Goal: Find specific page/section: Find specific page/section

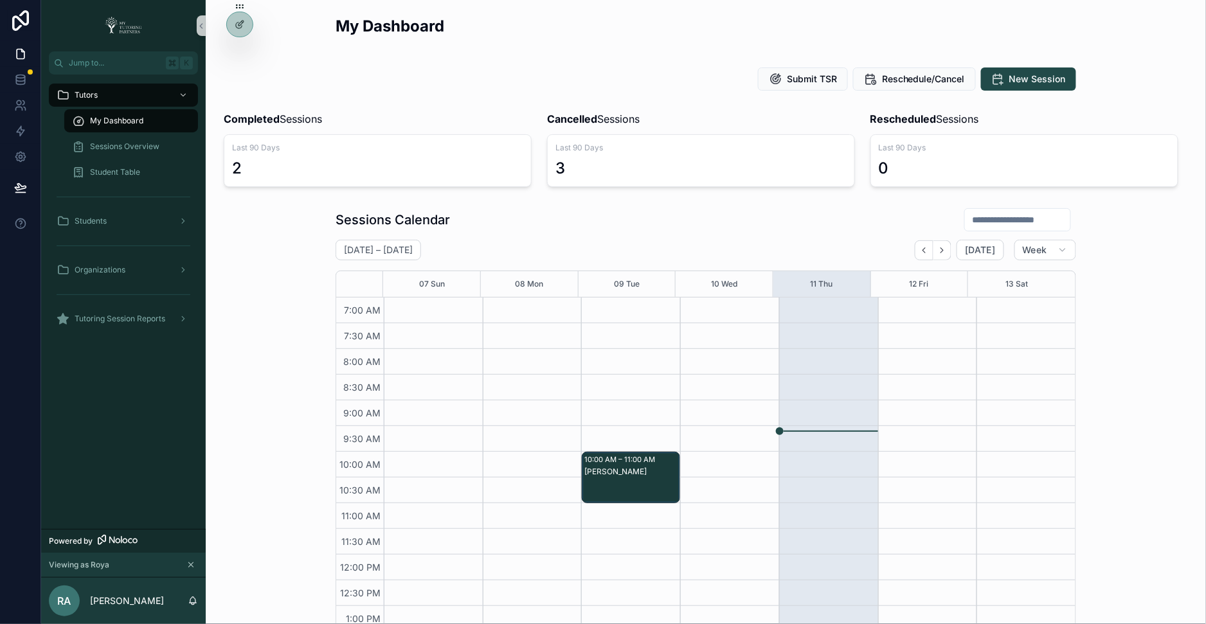
scroll to position [186, 0]
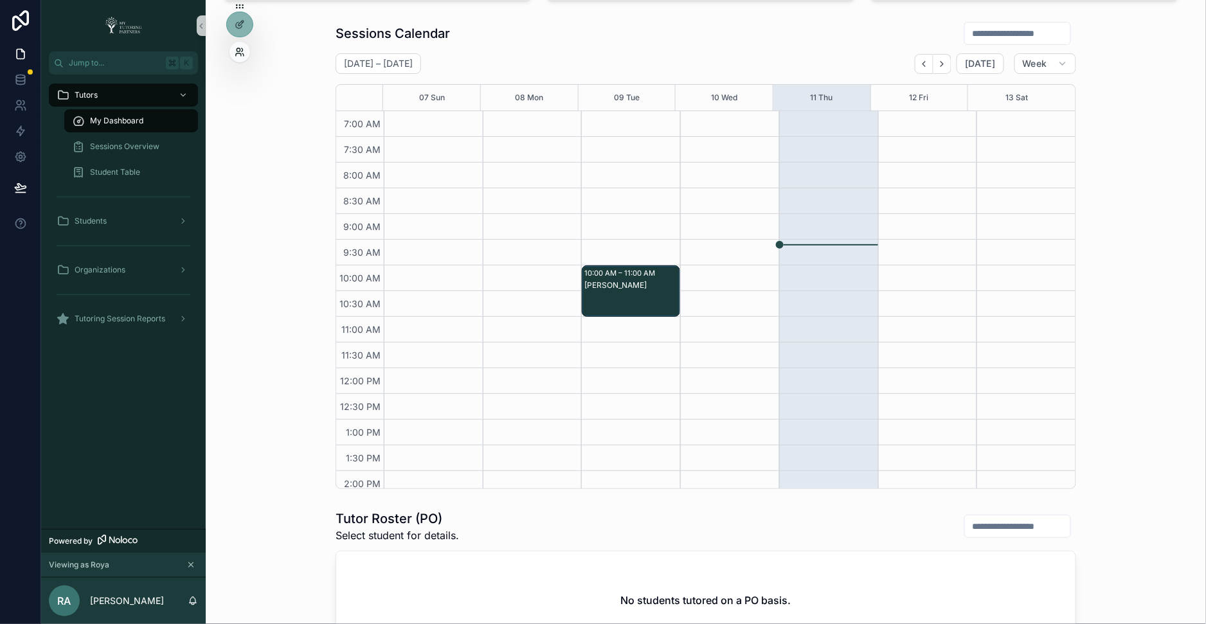
click at [239, 51] on icon at bounding box center [237, 49] width 3 height 3
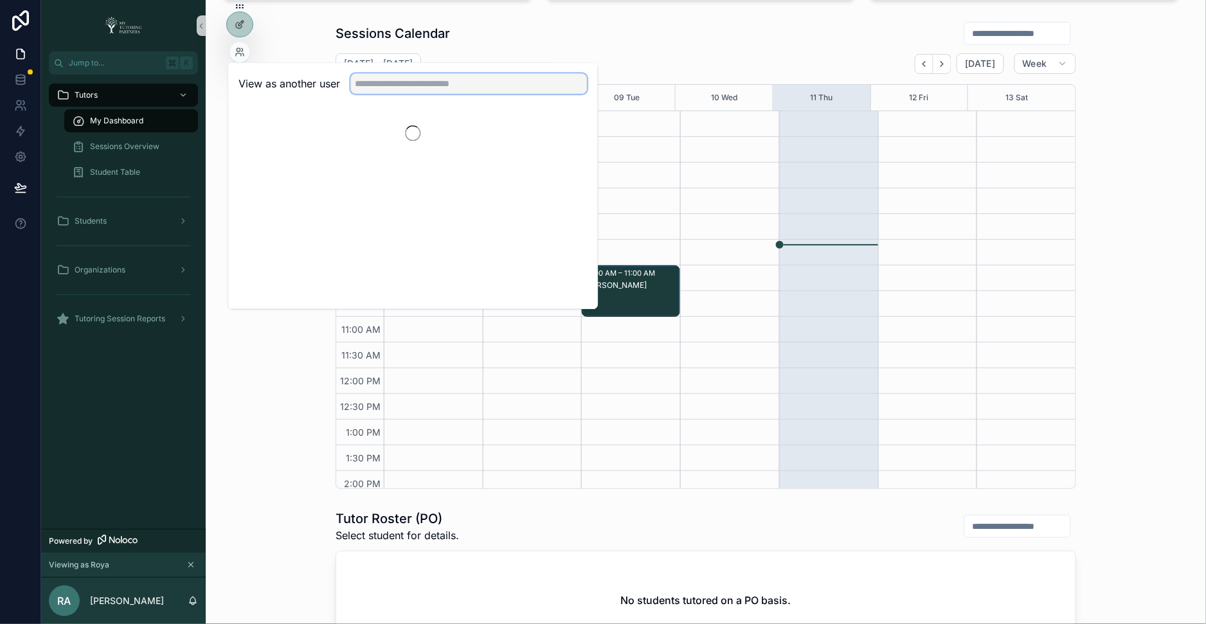
click at [379, 84] on input "text" at bounding box center [468, 83] width 236 height 21
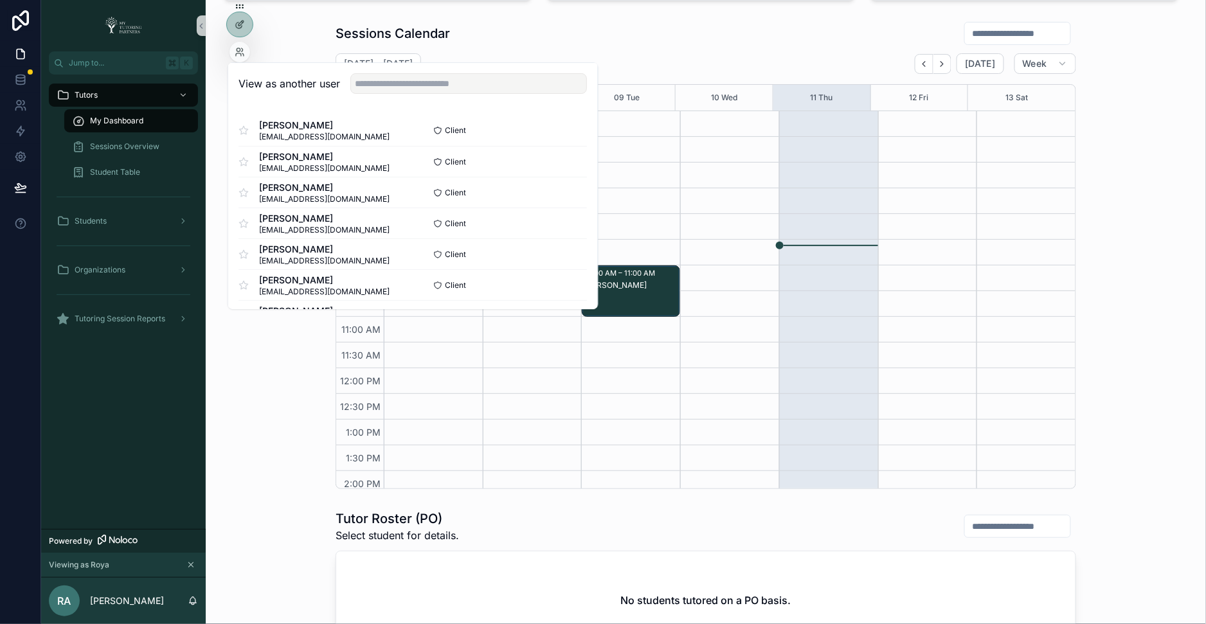
click at [261, 465] on div "Sessions Calendar September 07 – 13 Today Week 07 Sun 08 Mon 09 Tue 10 Wed 11 T…" at bounding box center [705, 255] width 979 height 478
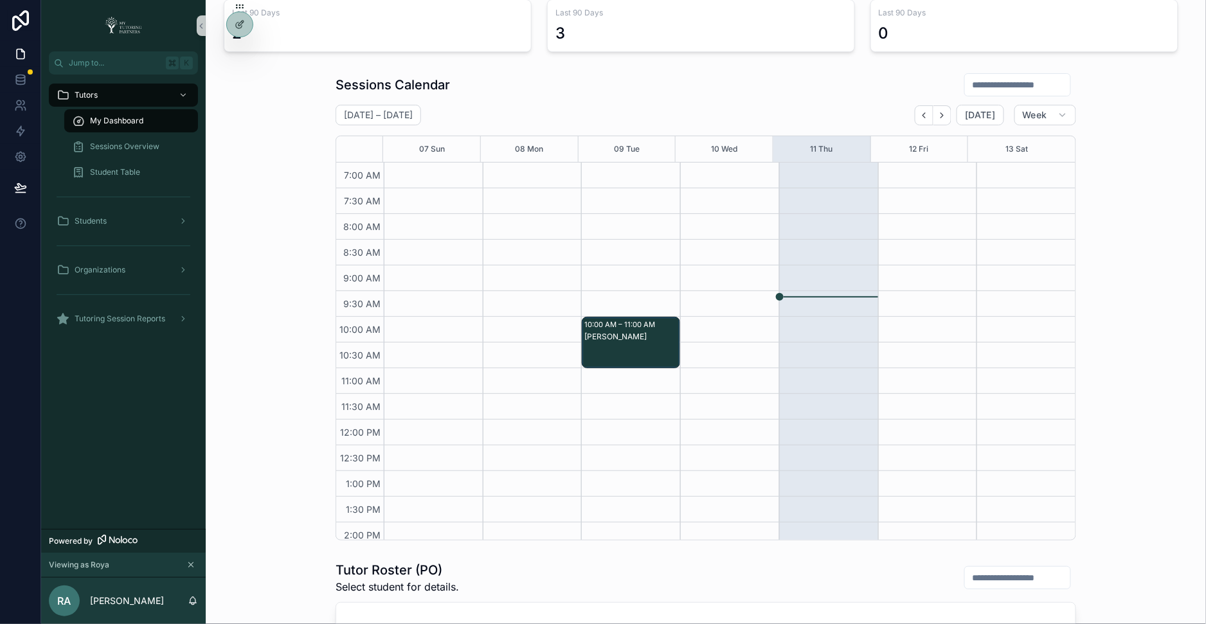
scroll to position [11, 0]
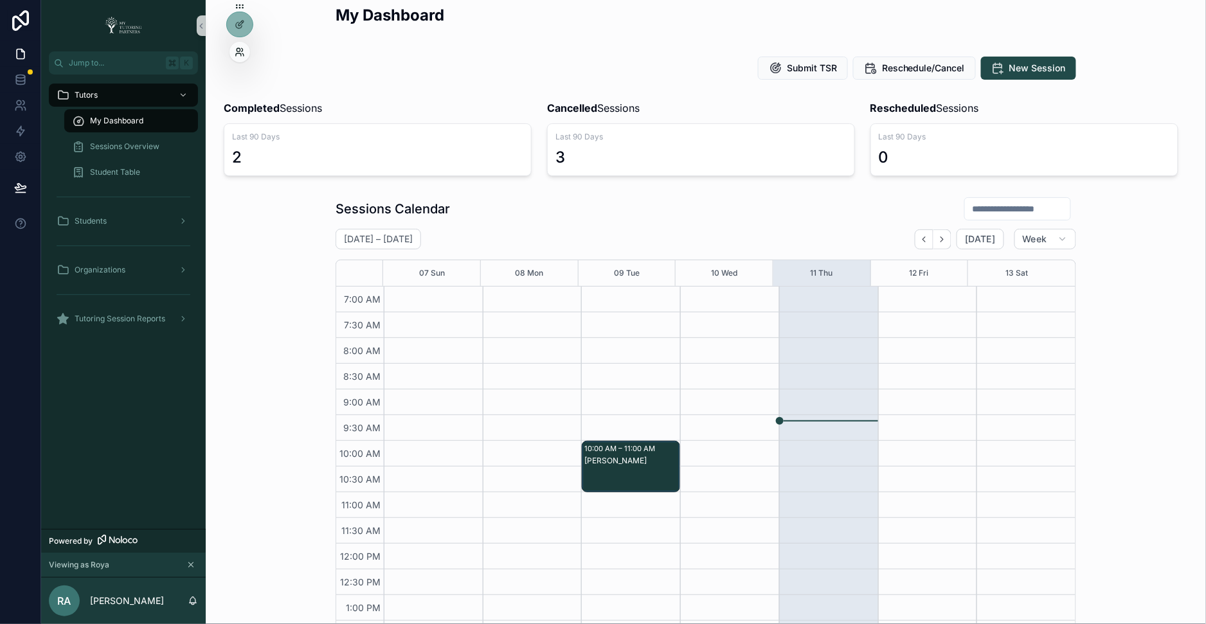
click at [240, 54] on icon at bounding box center [238, 54] width 5 height 3
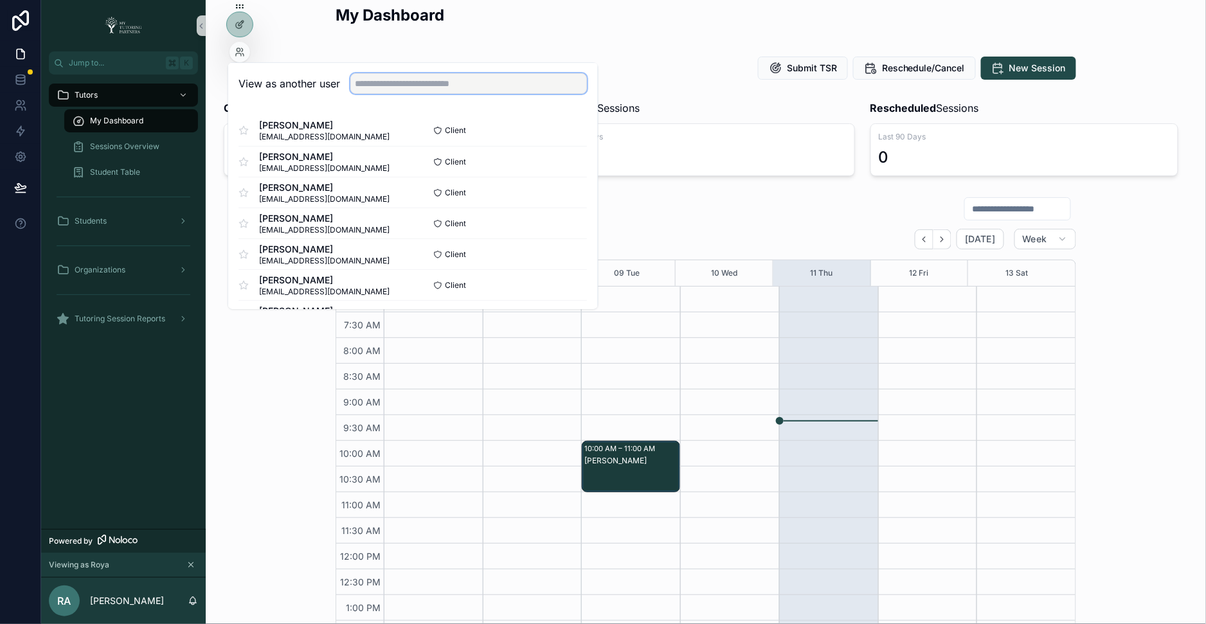
click at [372, 87] on input "text" at bounding box center [468, 83] width 236 height 21
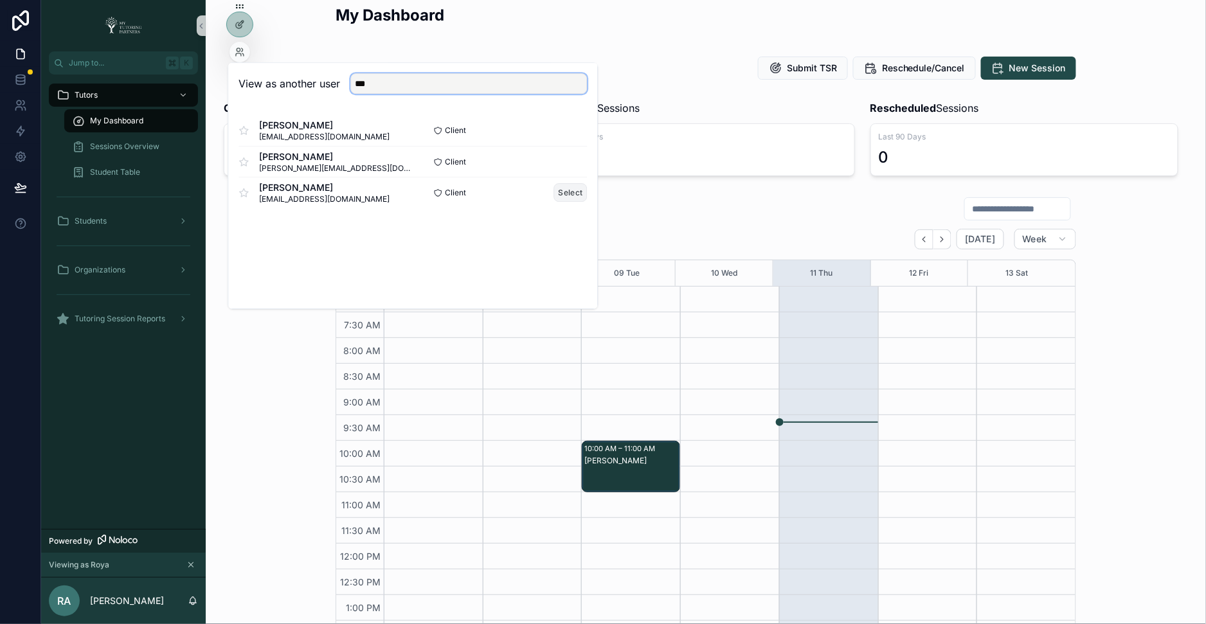
type input "***"
click at [571, 188] on button "Select" at bounding box center [570, 192] width 33 height 19
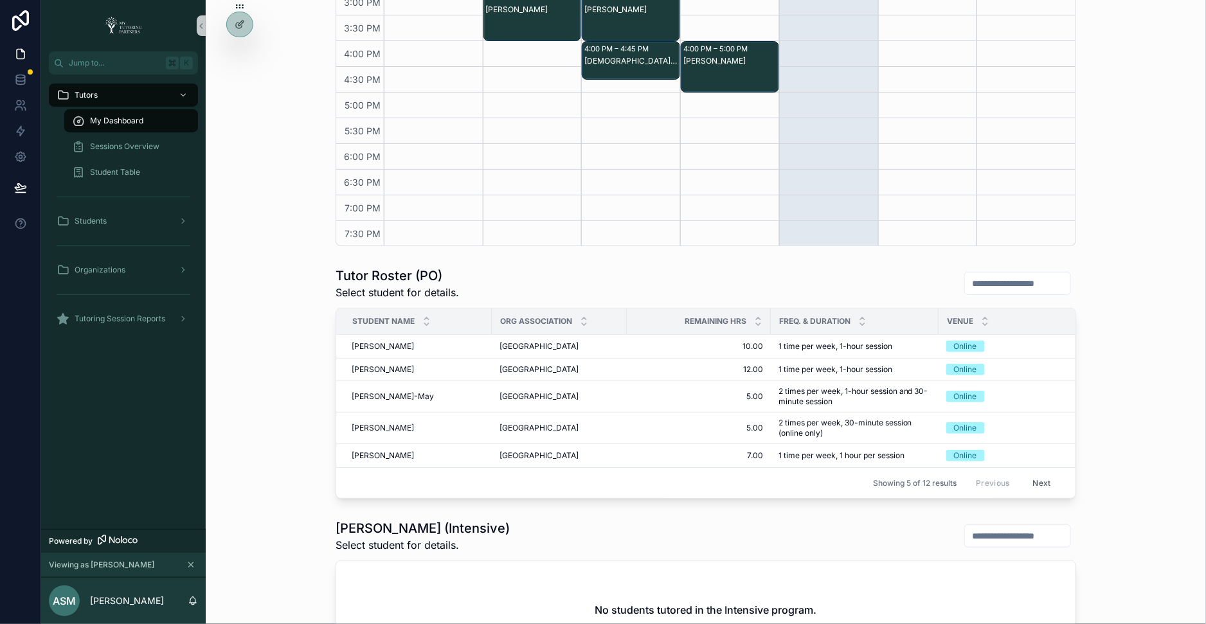
scroll to position [431, 0]
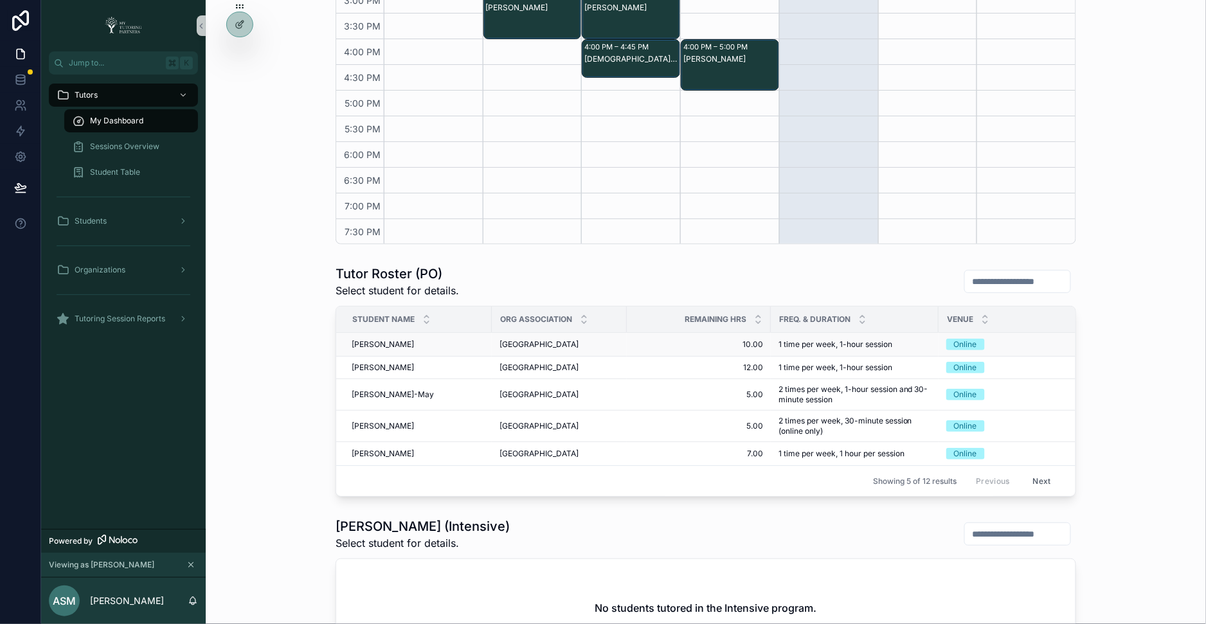
click at [379, 341] on span "[PERSON_NAME]" at bounding box center [383, 344] width 62 height 10
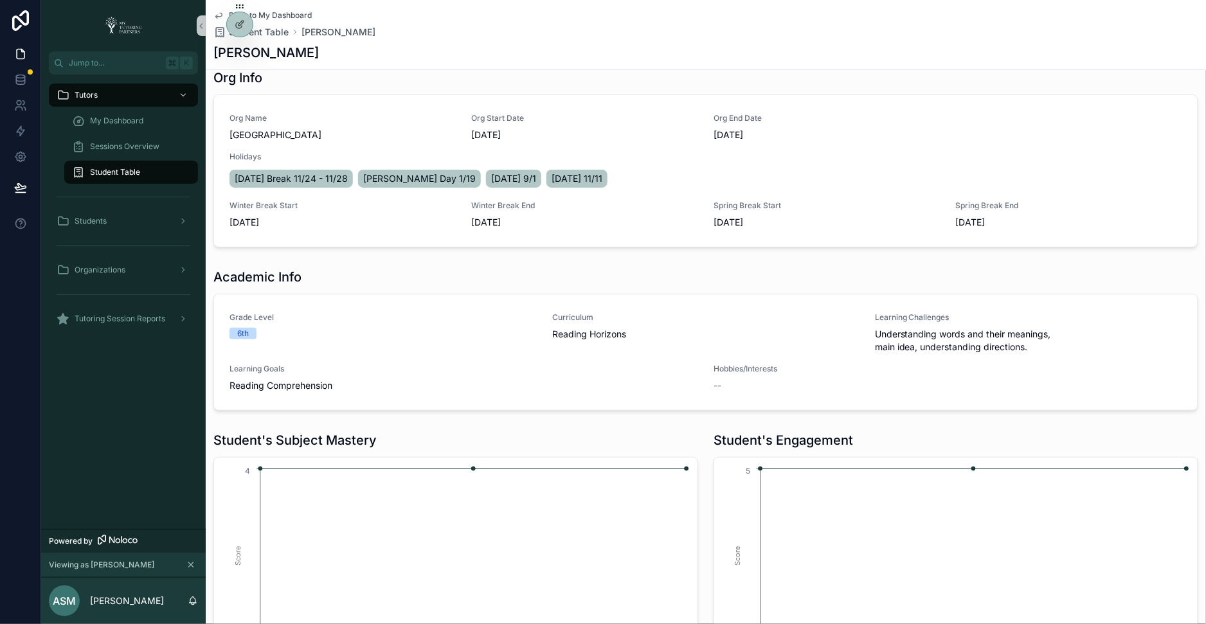
scroll to position [373, 0]
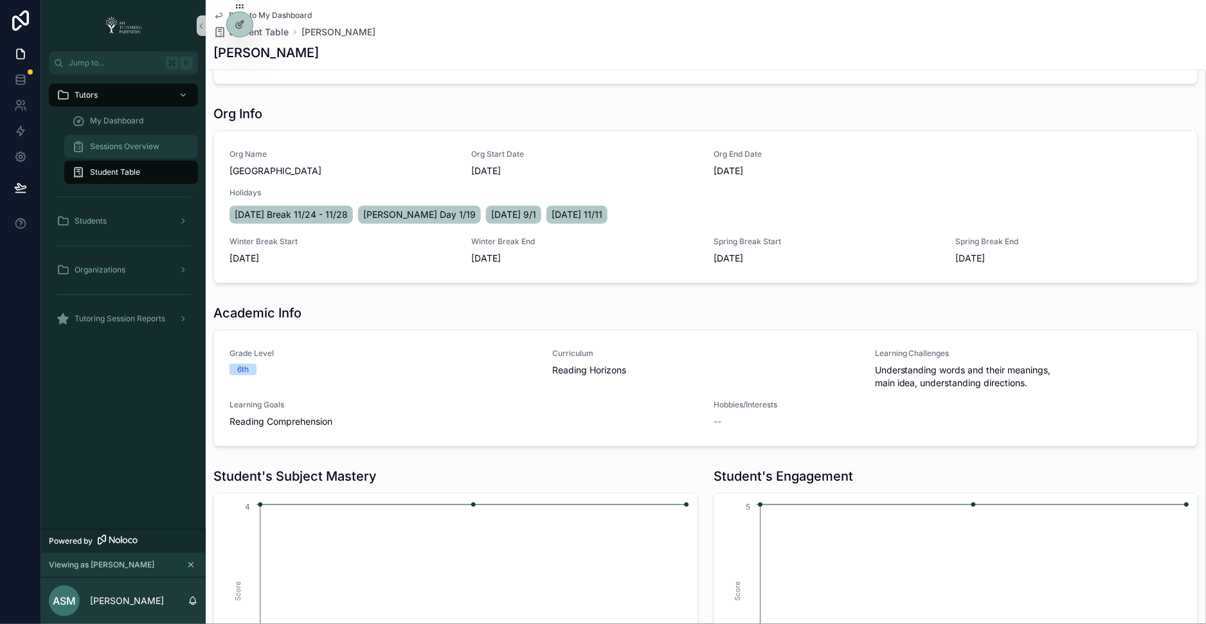
click at [134, 140] on div "Sessions Overview" at bounding box center [131, 146] width 118 height 21
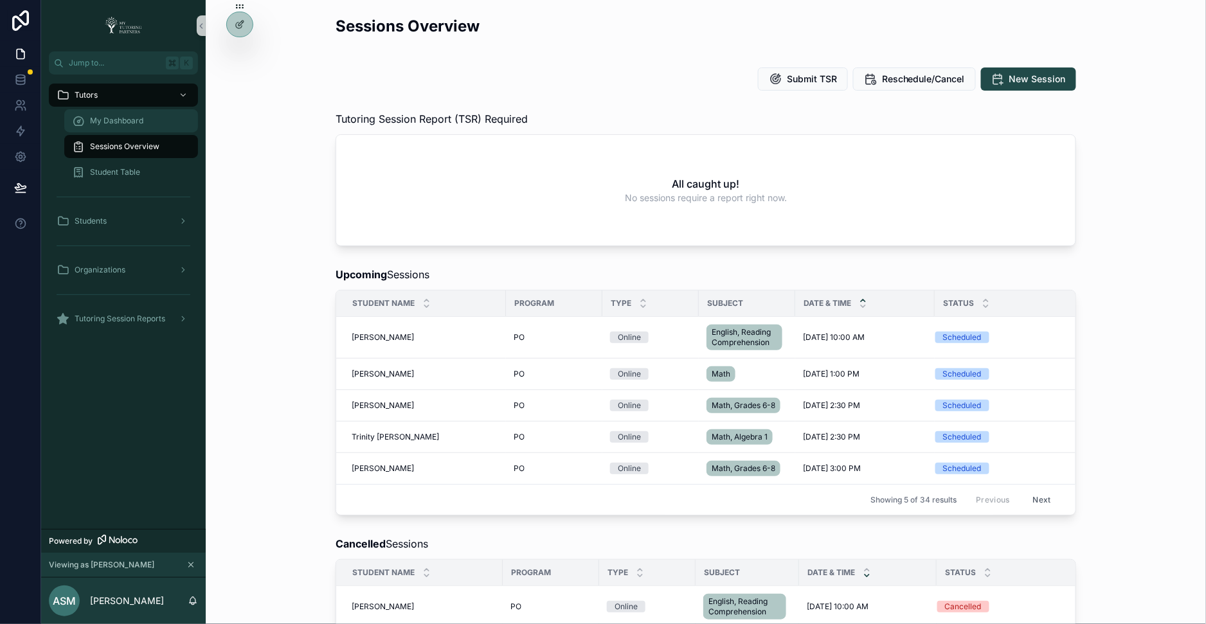
click at [147, 121] on div "My Dashboard" at bounding box center [131, 121] width 118 height 21
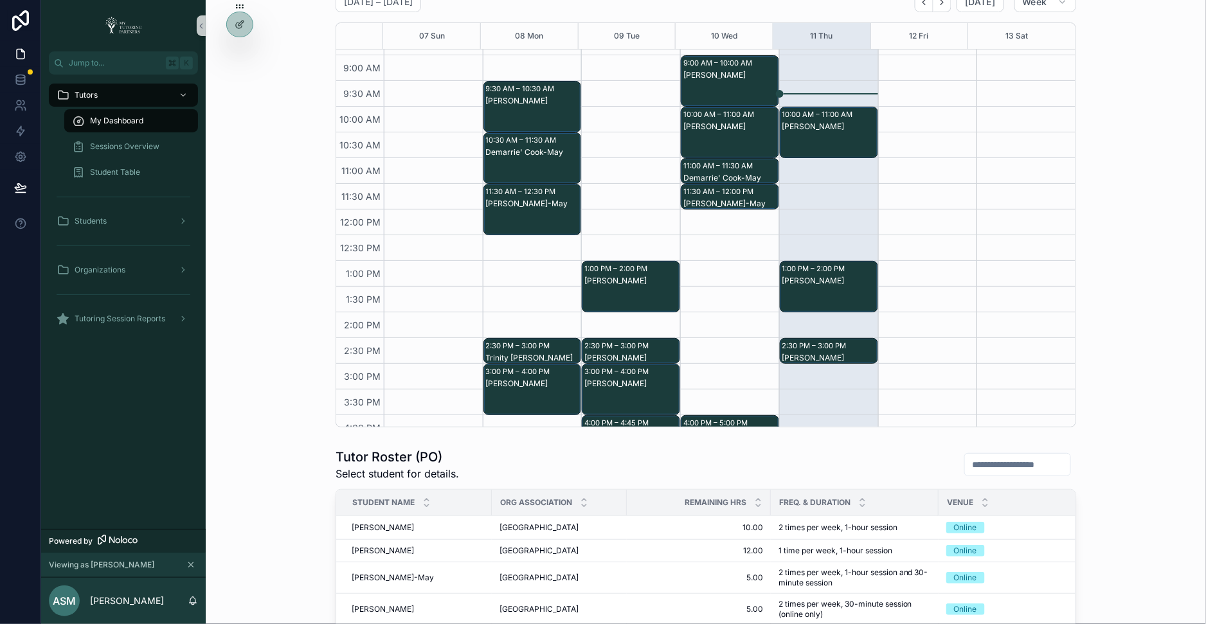
scroll to position [80, 0]
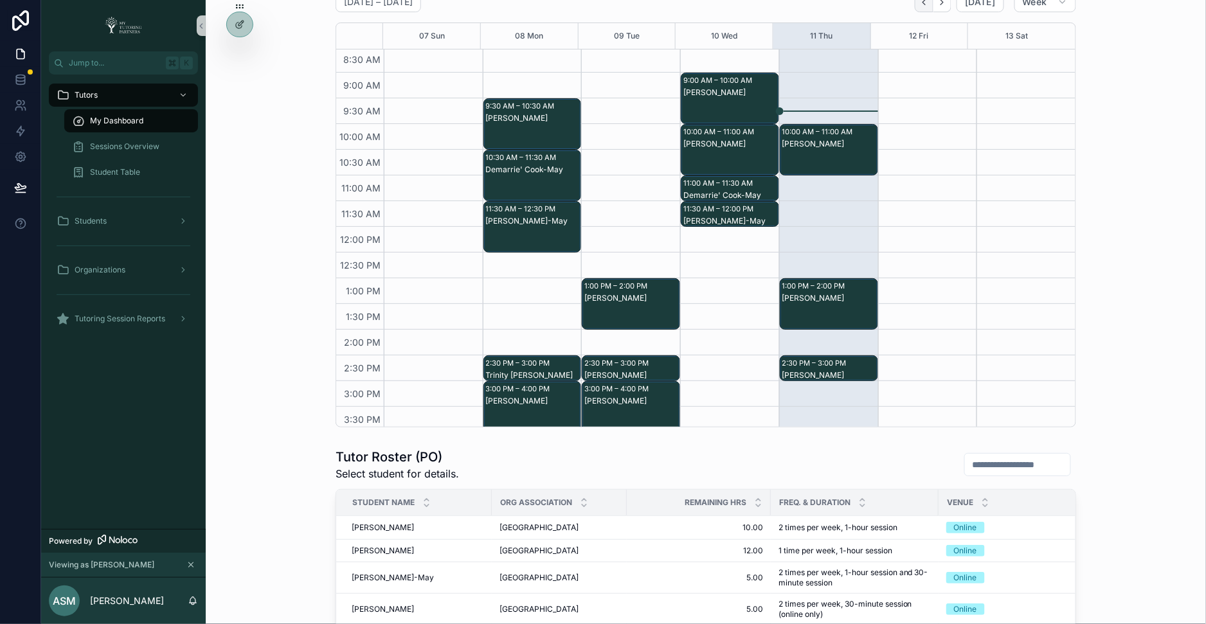
click at [929, 4] on icon "Back" at bounding box center [924, 2] width 10 height 10
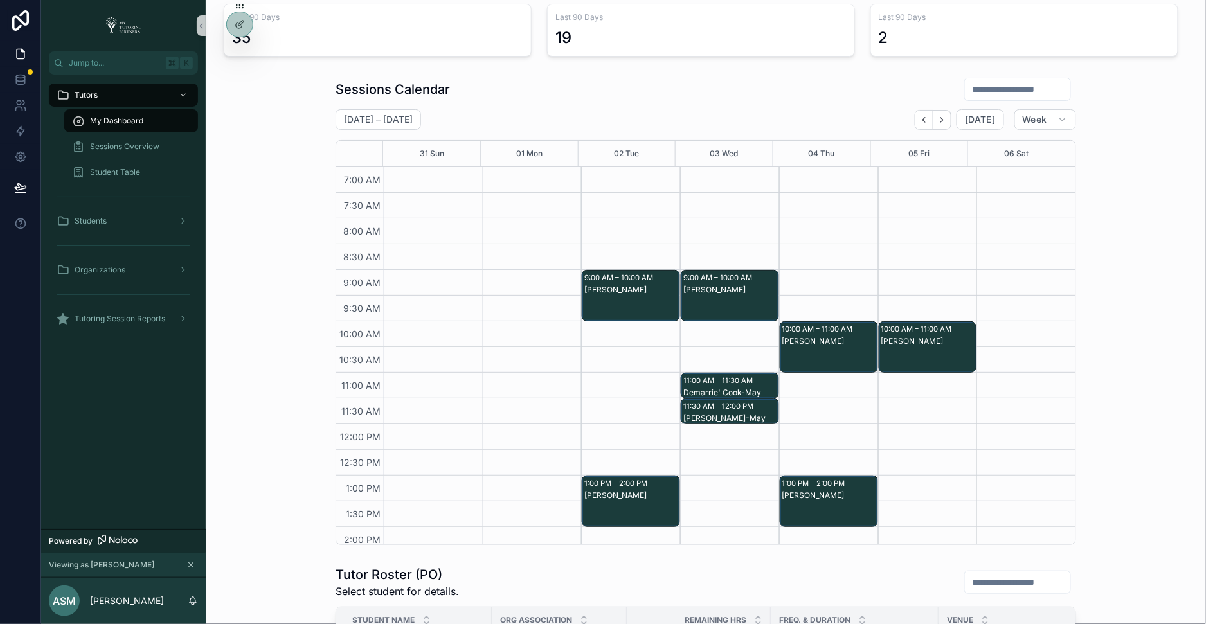
scroll to position [97, 0]
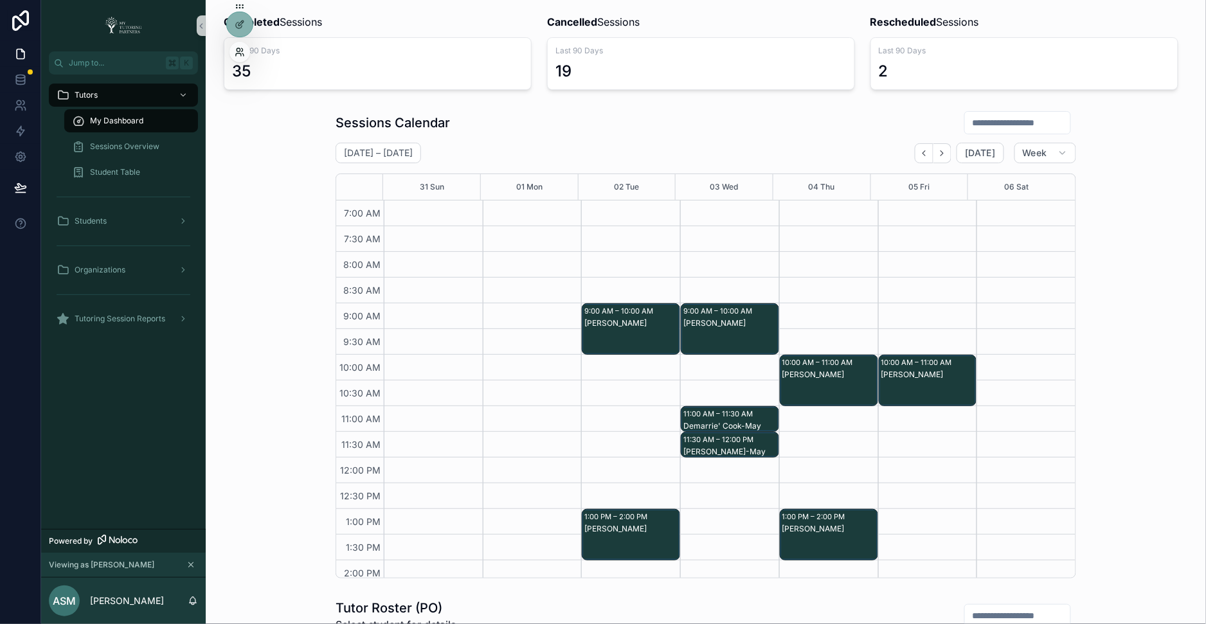
click at [240, 53] on icon at bounding box center [240, 52] width 10 height 10
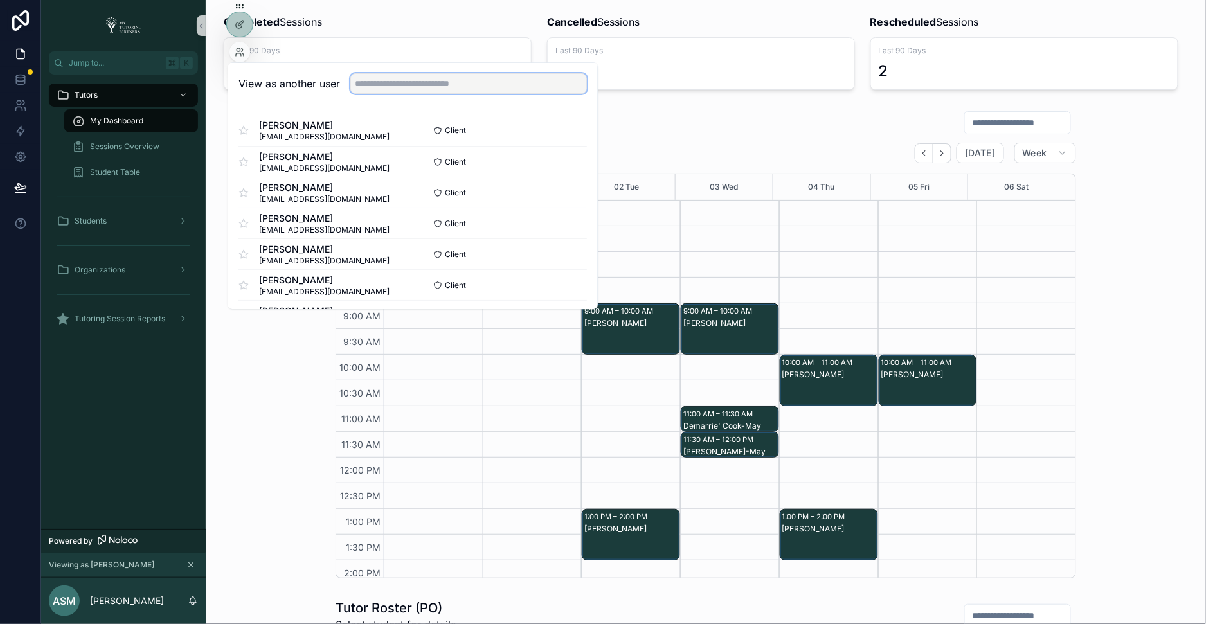
click at [366, 78] on input "text" at bounding box center [468, 83] width 236 height 21
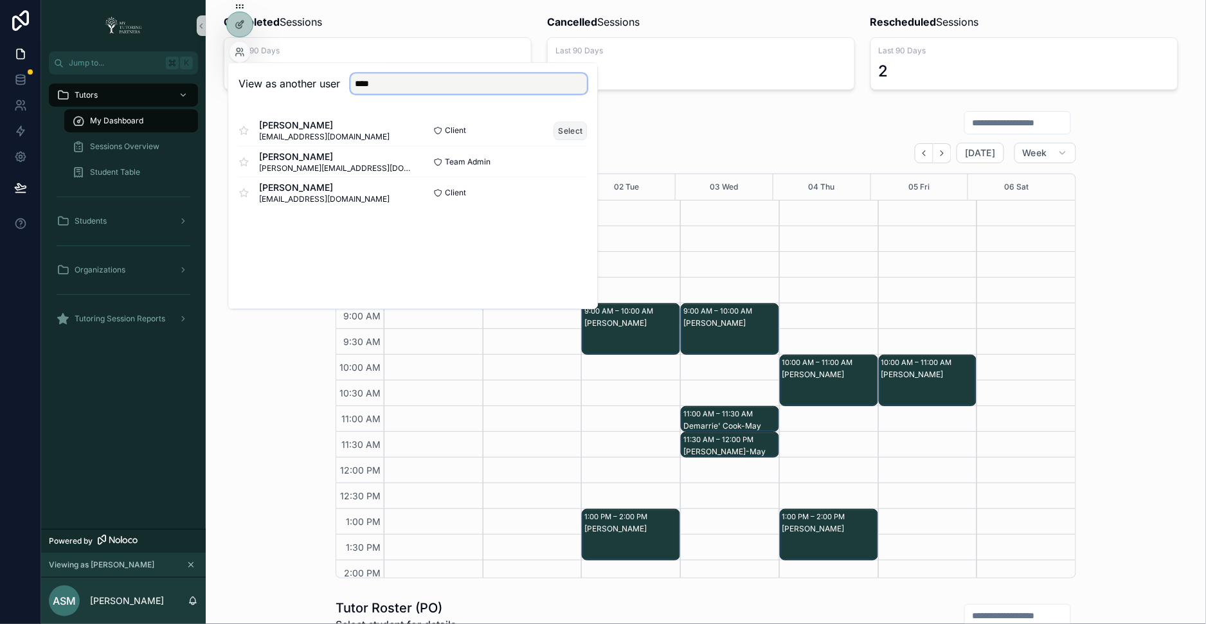
type input "****"
click at [563, 127] on button "Select" at bounding box center [570, 130] width 33 height 19
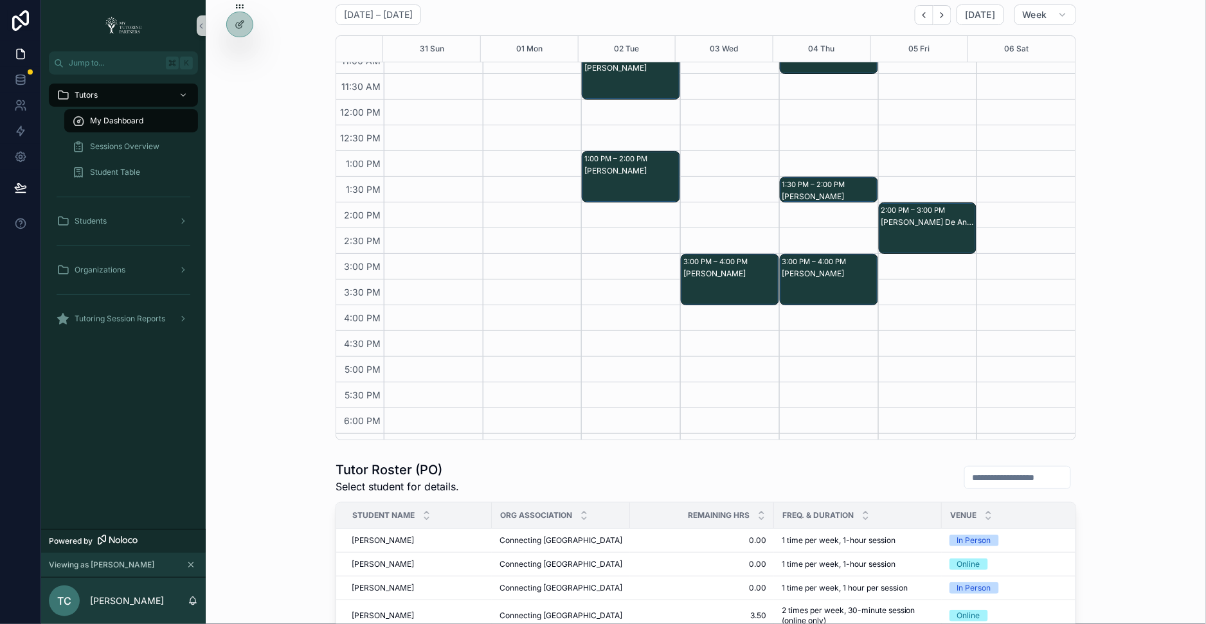
scroll to position [172, 0]
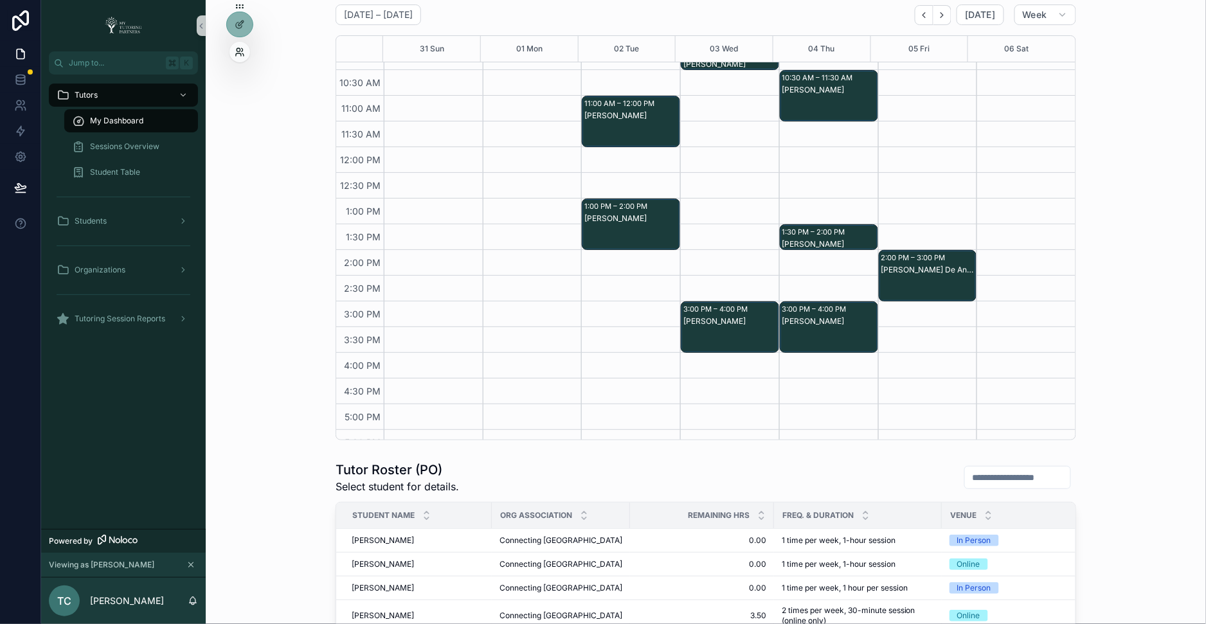
click at [238, 51] on icon at bounding box center [237, 49] width 3 height 3
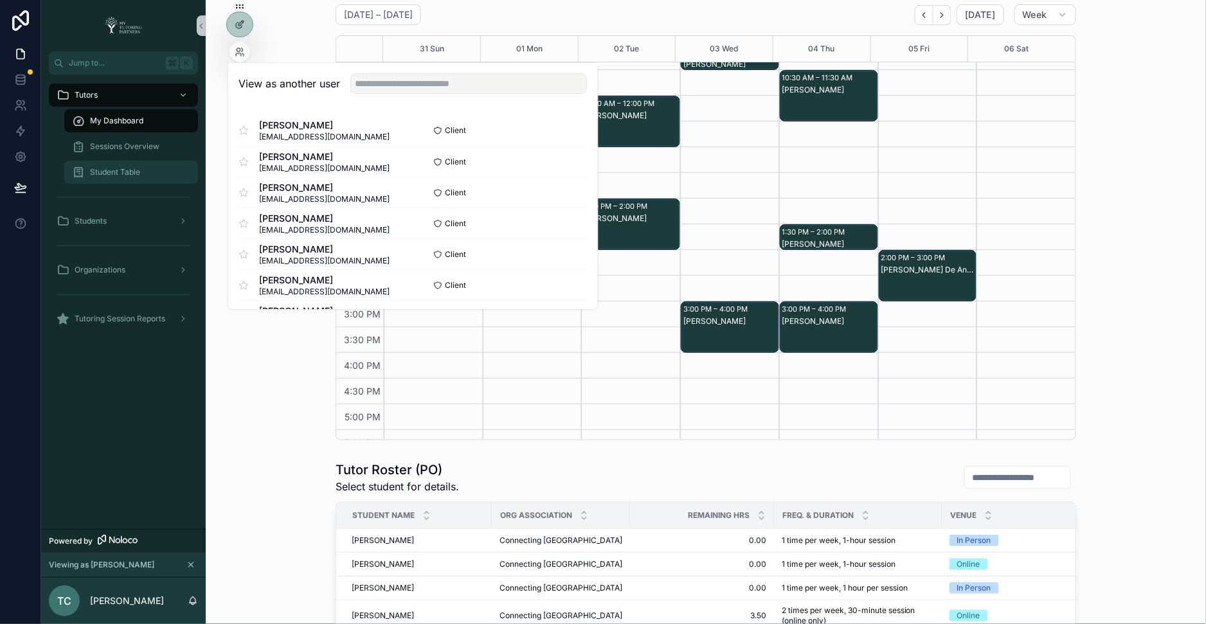
click at [121, 168] on span "Student Table" at bounding box center [115, 172] width 50 height 10
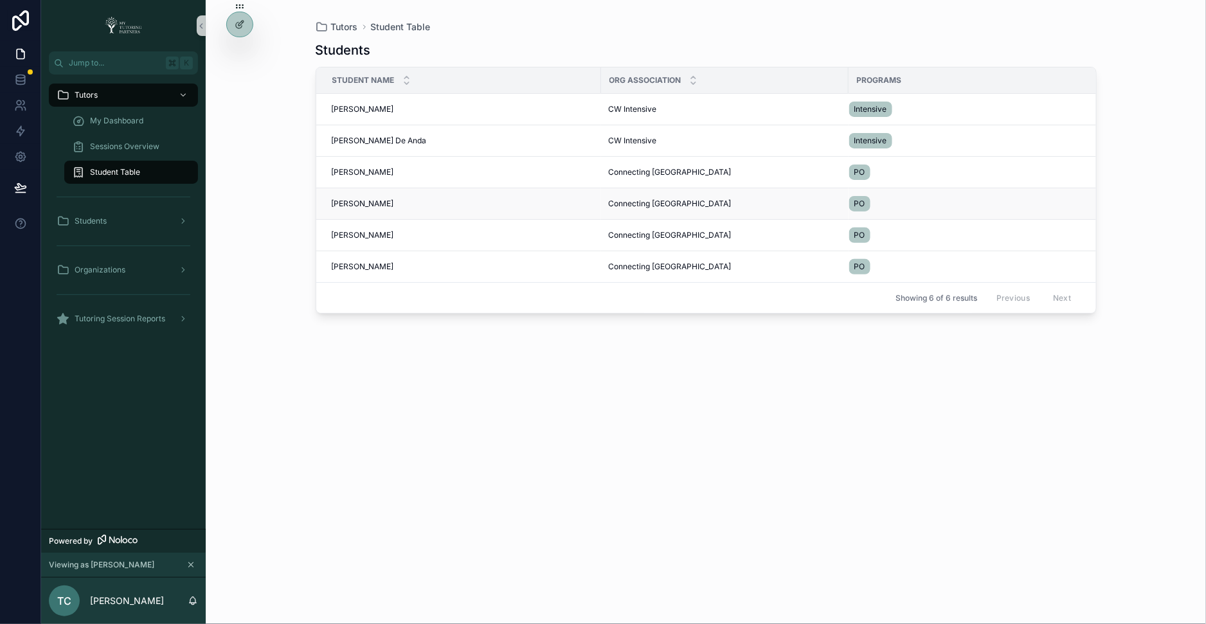
click at [359, 201] on span "Tegan Boggs" at bounding box center [363, 204] width 62 height 10
